Goal: Browse casually: Explore the website without a specific task or goal

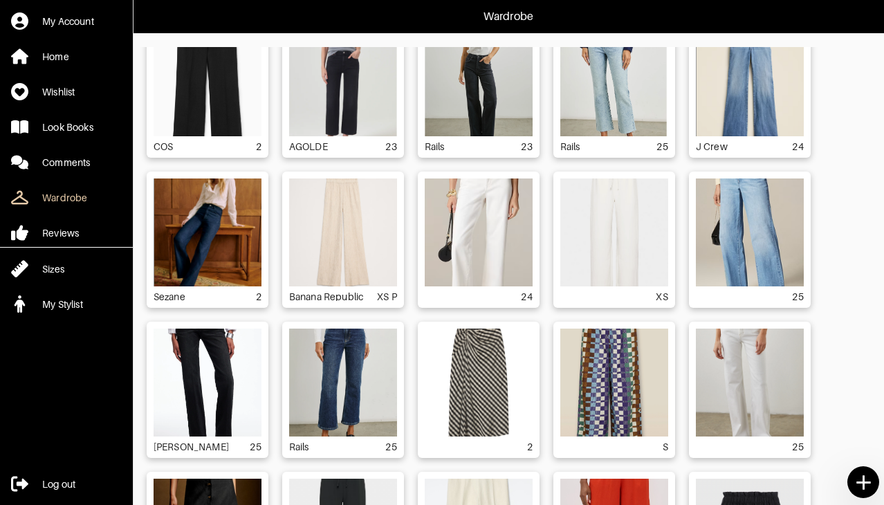
scroll to position [1249, 0]
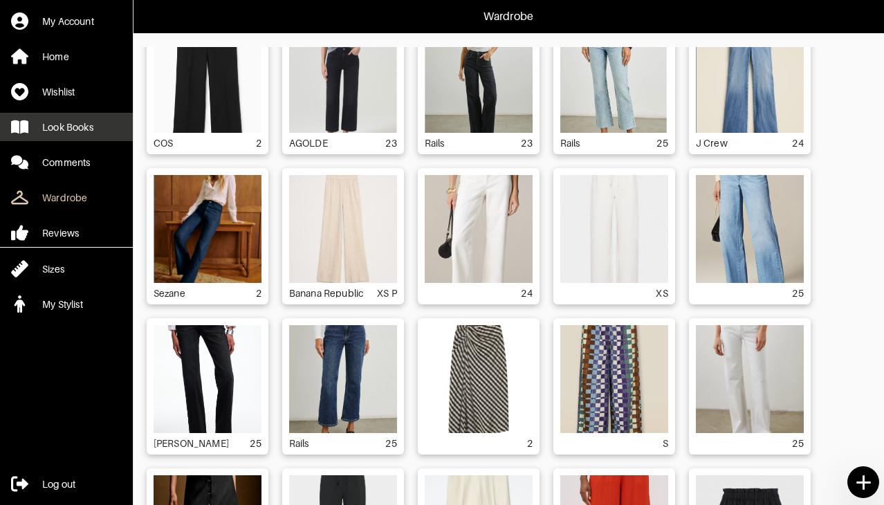
click at [90, 125] on div "Look Books" at bounding box center [67, 127] width 51 height 14
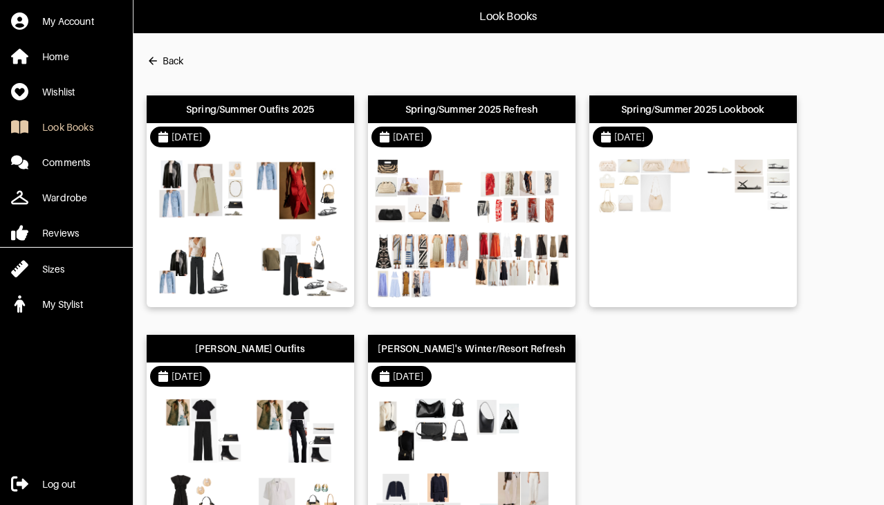
click at [264, 125] on div "[DATE]" at bounding box center [251, 137] width 208 height 28
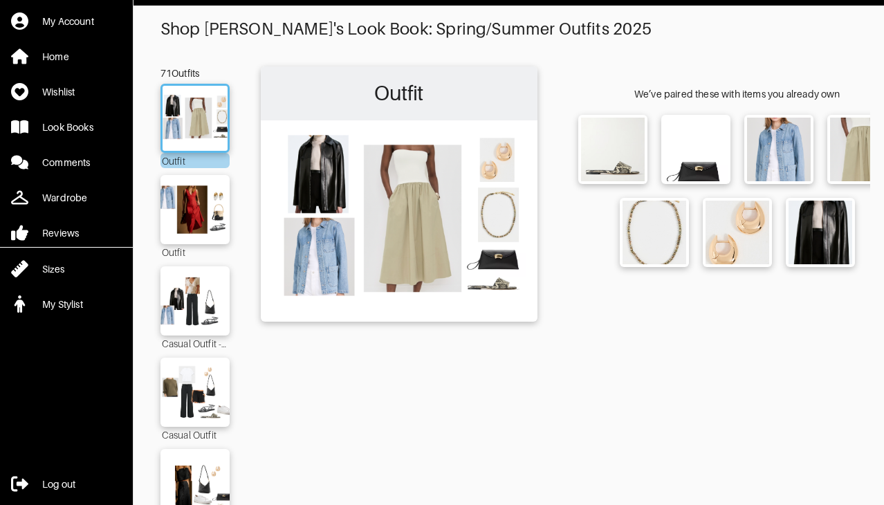
scroll to position [159, 0]
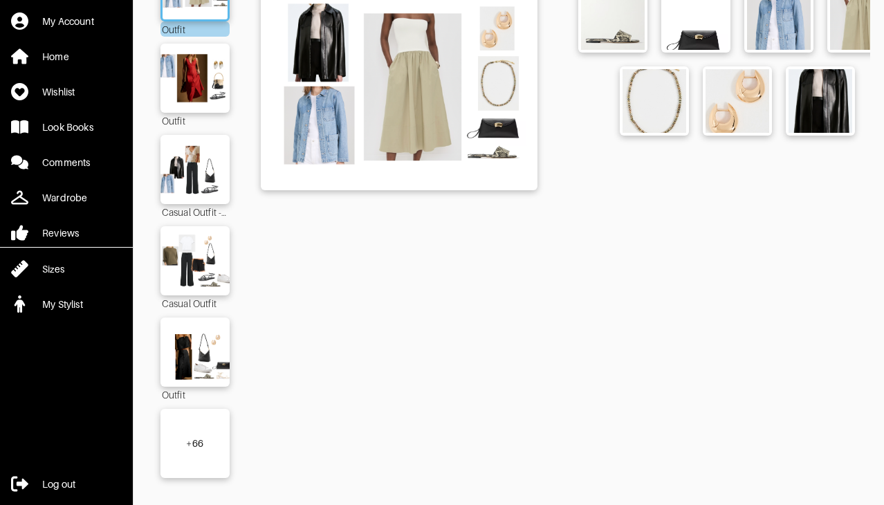
click at [187, 454] on div "+ 66" at bounding box center [194, 443] width 69 height 69
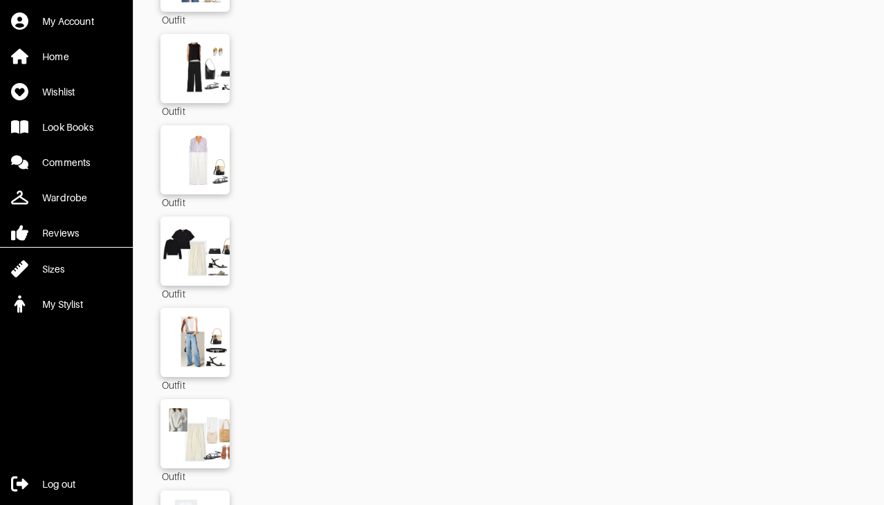
scroll to position [3353, 0]
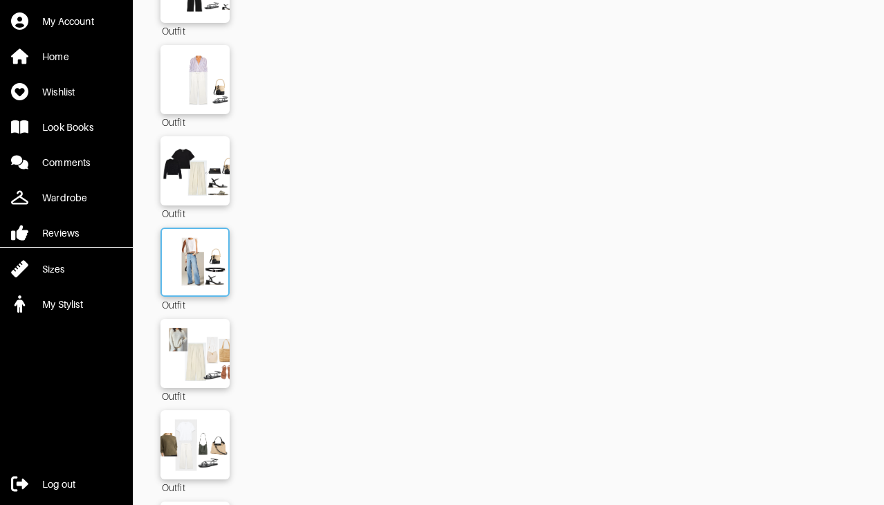
click at [197, 236] on img at bounding box center [195, 262] width 75 height 53
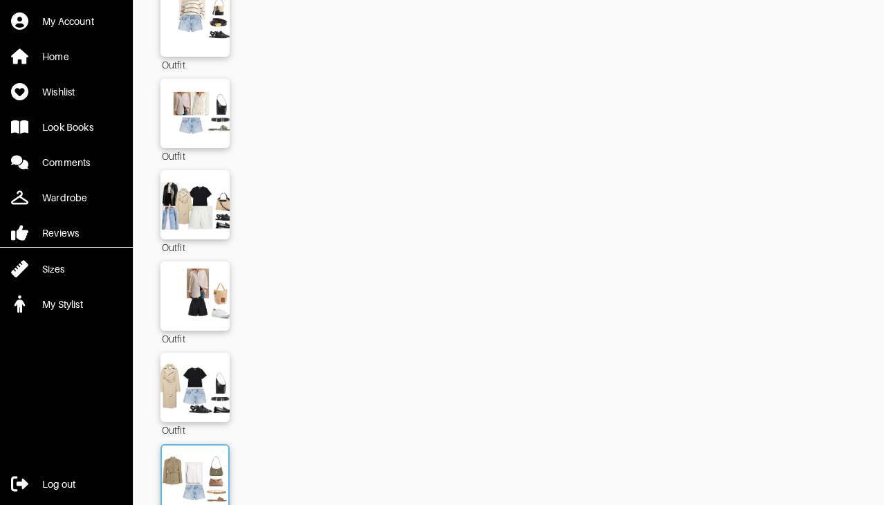
scroll to position [1674, 0]
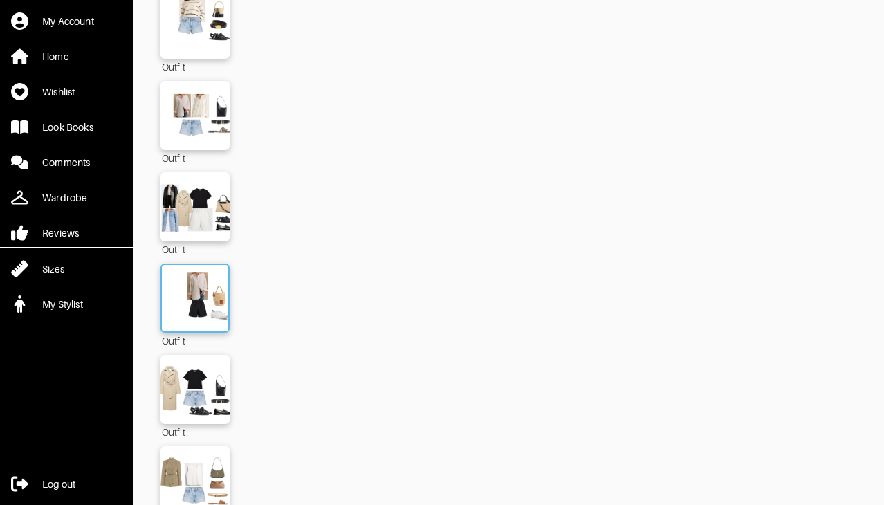
click at [205, 272] on img at bounding box center [195, 298] width 75 height 53
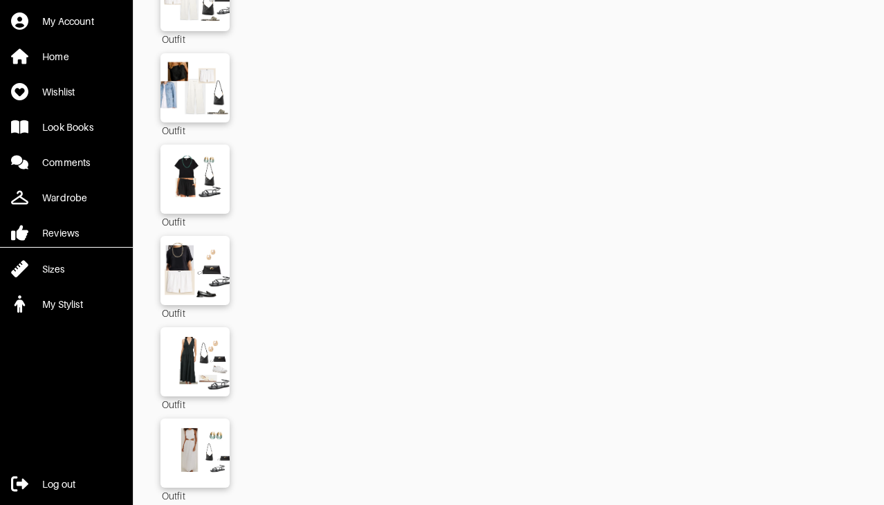
scroll to position [857, 0]
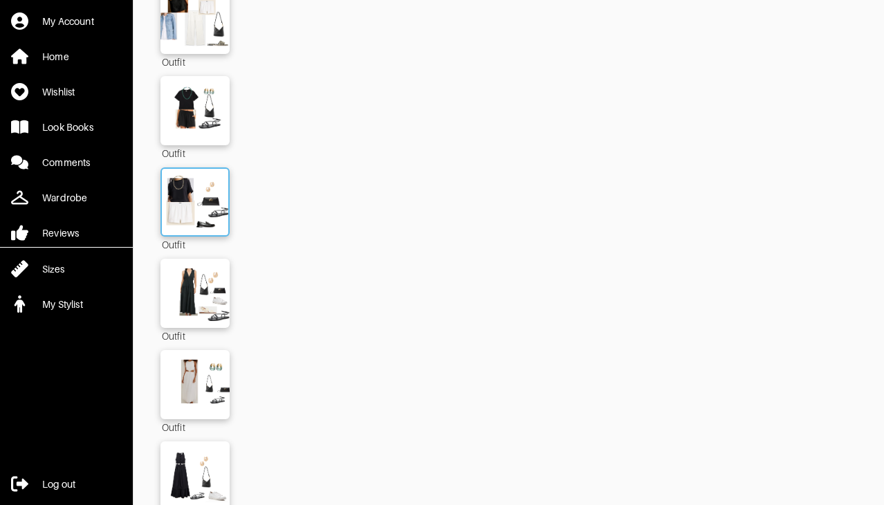
click at [199, 215] on img at bounding box center [195, 202] width 75 height 53
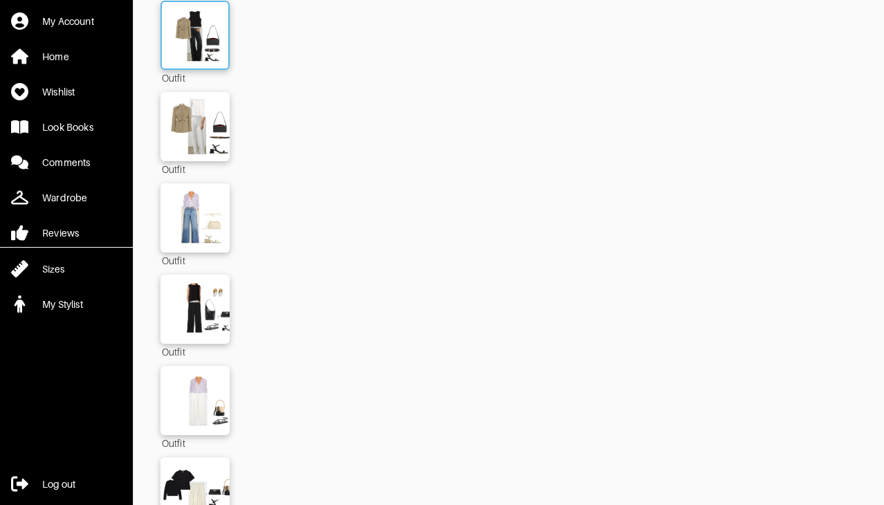
scroll to position [3190, 0]
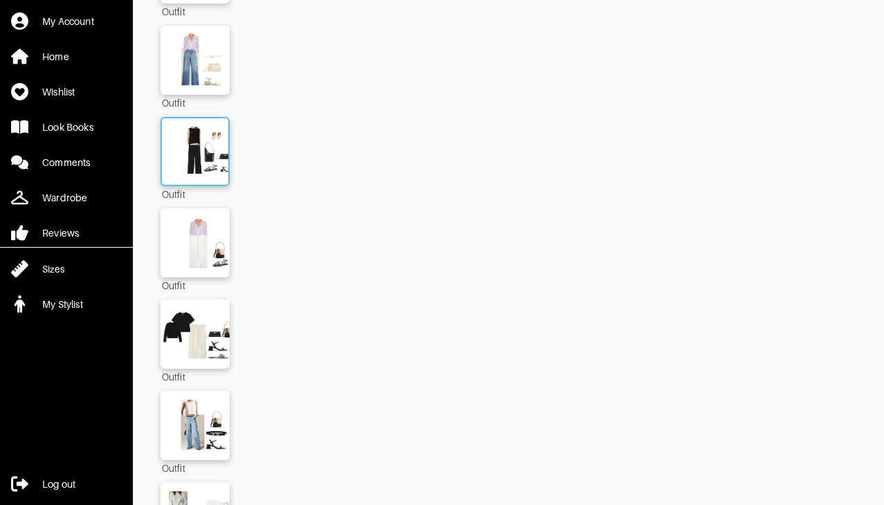
click at [201, 147] on img at bounding box center [195, 151] width 75 height 53
